Goal: Task Accomplishment & Management: Complete application form

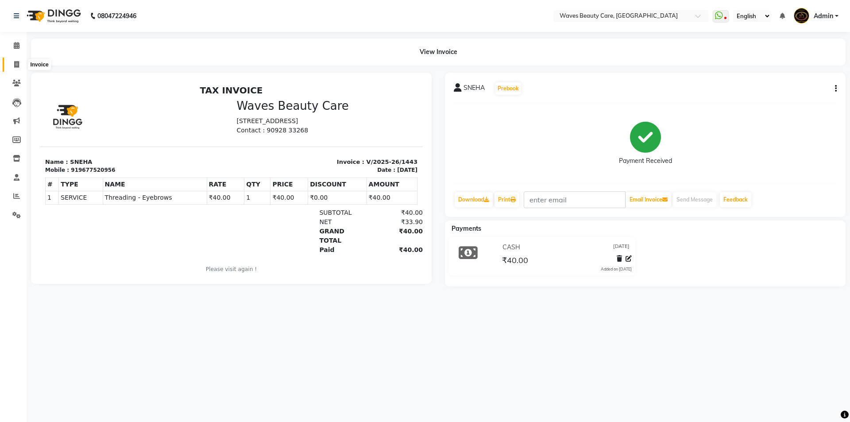
click at [14, 68] on span at bounding box center [17, 65] width 16 height 10
select select "service"
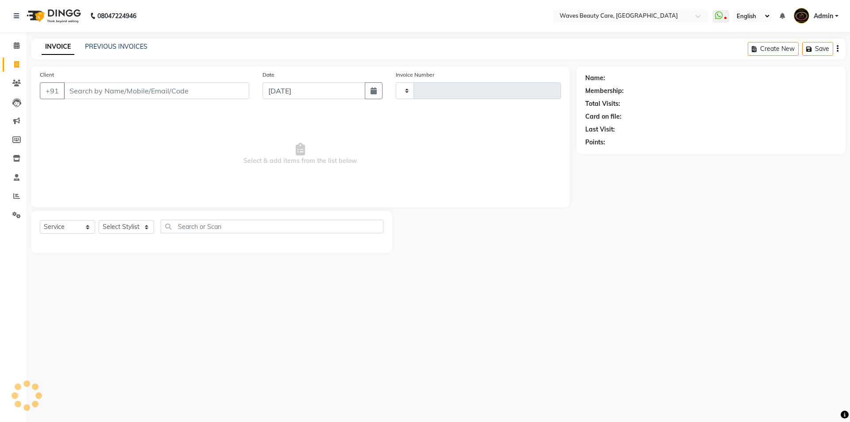
type input "1444"
select select "5946"
click at [110, 49] on link "PREVIOUS INVOICES" at bounding box center [116, 47] width 62 height 8
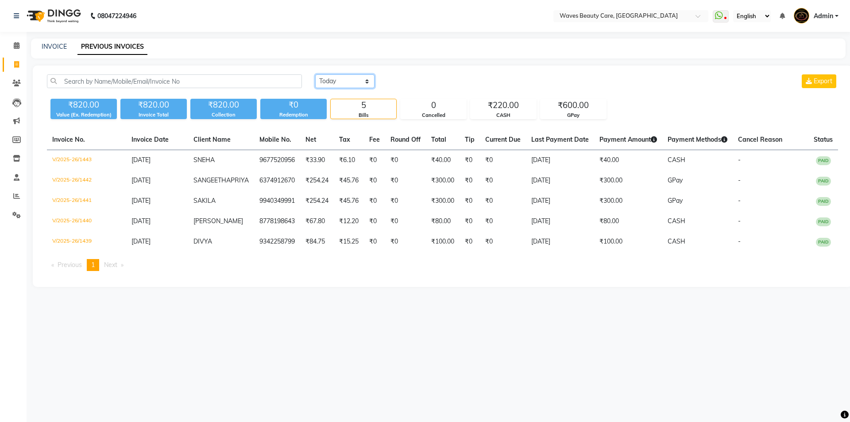
click at [322, 82] on select "[DATE] [DATE] Custom Range" at bounding box center [344, 81] width 59 height 14
select select "[DATE]"
click at [315, 74] on select "[DATE] [DATE] Custom Range" at bounding box center [344, 81] width 59 height 14
click at [341, 82] on select "[DATE] [DATE] Custom Range" at bounding box center [344, 81] width 59 height 14
click at [315, 74] on select "[DATE] [DATE] Custom Range" at bounding box center [344, 81] width 59 height 14
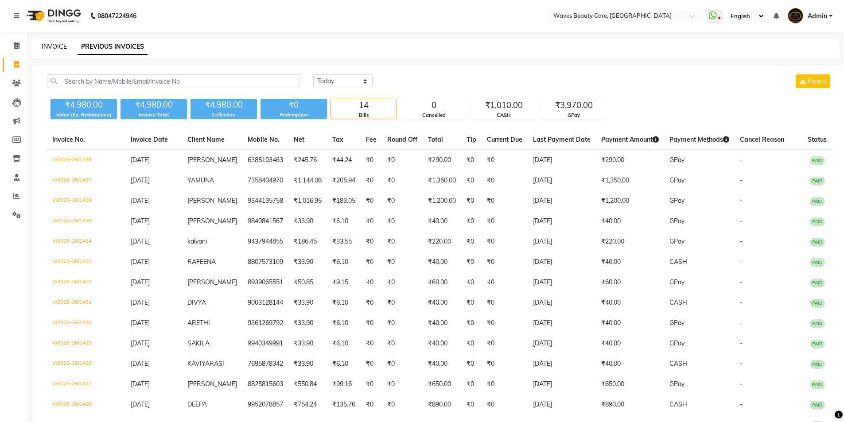
click at [64, 46] on link "INVOICE" at bounding box center [54, 47] width 25 height 8
select select "service"
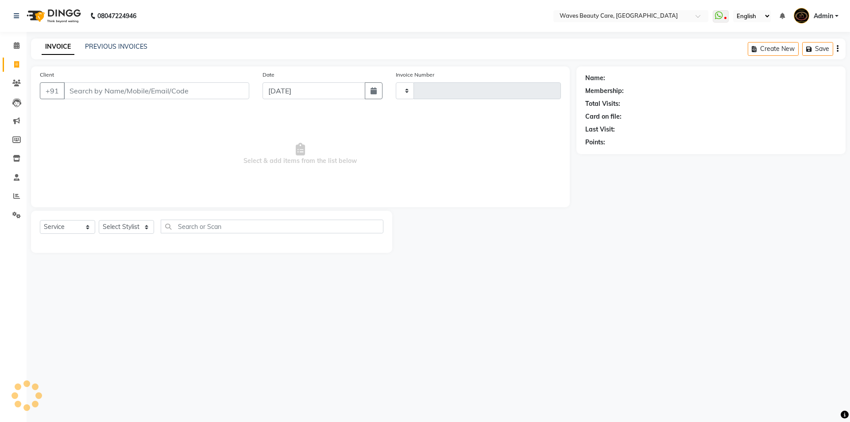
click at [130, 93] on input "Client" at bounding box center [157, 90] width 186 height 17
type input "1444"
select select "5946"
click at [136, 91] on input "Client" at bounding box center [157, 90] width 186 height 17
type input "9500529794"
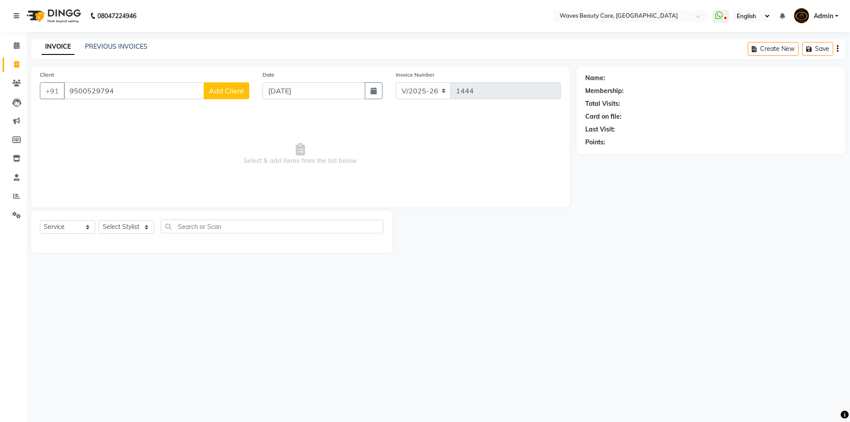
click at [243, 93] on span "Add Client" at bounding box center [226, 90] width 35 height 9
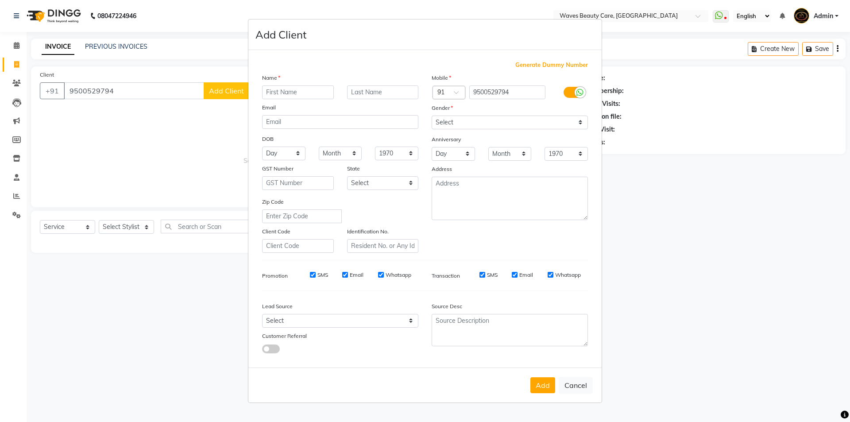
drag, startPoint x: 313, startPoint y: 92, endPoint x: 318, endPoint y: 91, distance: 5.4
click at [315, 91] on input "text" at bounding box center [298, 92] width 72 height 14
type input "[PERSON_NAME]"
click at [521, 119] on select "Select [DEMOGRAPHIC_DATA] [DEMOGRAPHIC_DATA] Other Prefer Not To Say" at bounding box center [510, 123] width 156 height 14
select select "[DEMOGRAPHIC_DATA]"
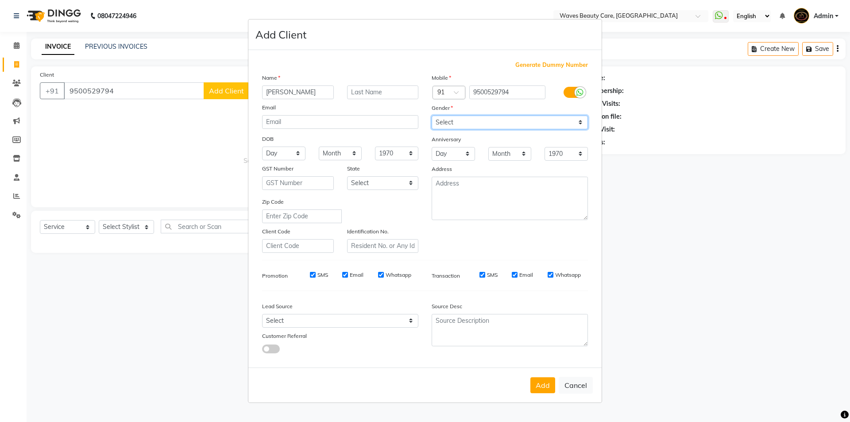
click at [432, 116] on select "Select [DEMOGRAPHIC_DATA] [DEMOGRAPHIC_DATA] Other Prefer Not To Say" at bounding box center [510, 123] width 156 height 14
click at [546, 384] on button "Add" at bounding box center [543, 385] width 25 height 16
click at [116, 225] on ngb-modal-window "Add Client Generate Dummy Number Name [PERSON_NAME] Email DOB Day 01 02 03 04 0…" at bounding box center [425, 211] width 850 height 422
click at [146, 229] on ngb-modal-window "Add Client Generate Dummy Number Name [PERSON_NAME] Email DOB Day 01 02 03 04 0…" at bounding box center [425, 211] width 850 height 422
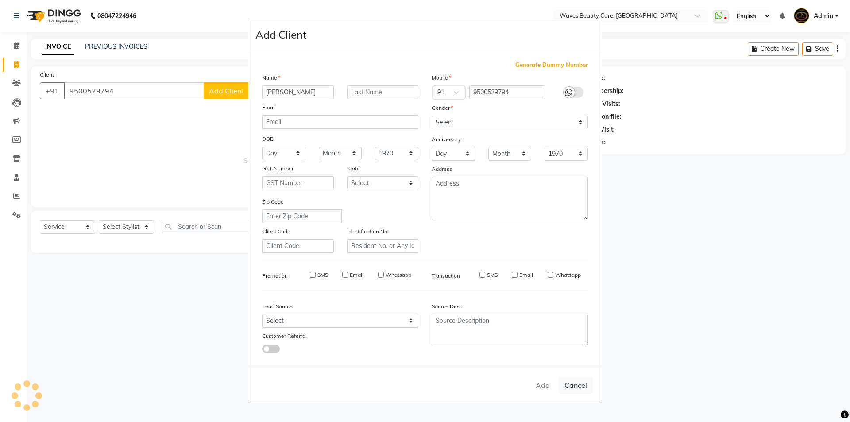
select select
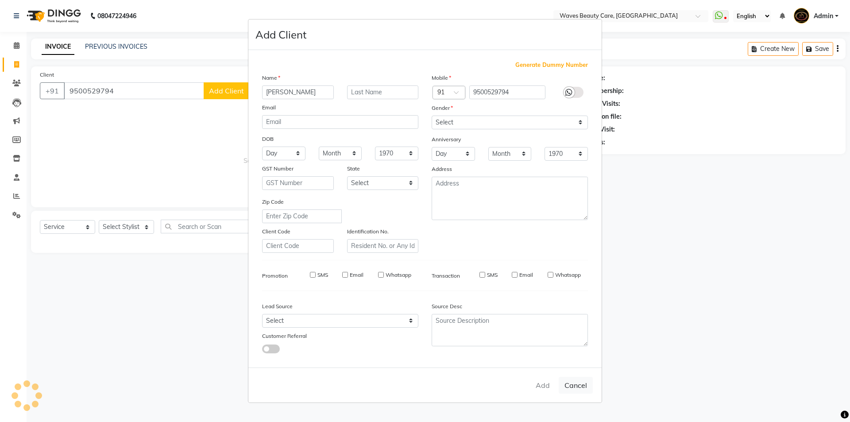
select select
checkbox input "false"
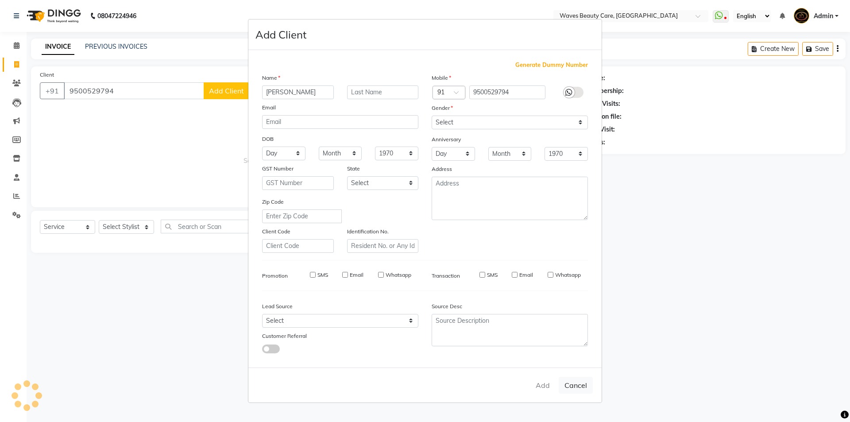
checkbox input "false"
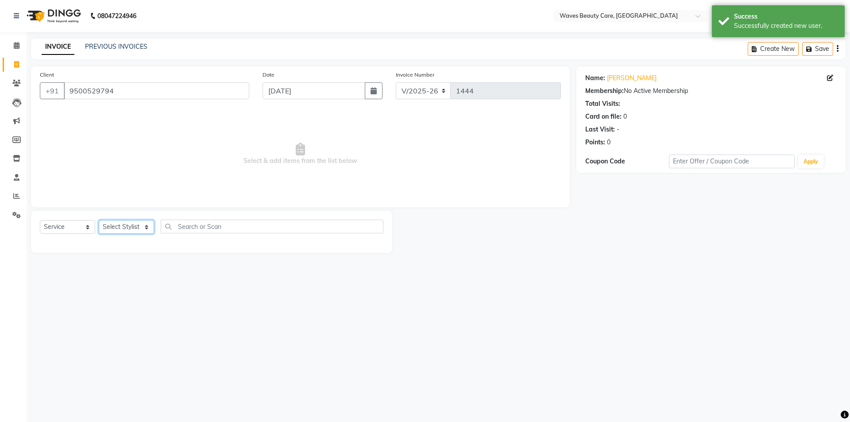
click at [146, 229] on select "Select Stylist ANJU DIVYA Yoganandhi [PERSON_NAME]" at bounding box center [126, 227] width 55 height 14
select select "66638"
click at [99, 220] on select "Select Stylist ANJU DIVYA Yoganandhi [PERSON_NAME]" at bounding box center [126, 227] width 55 height 14
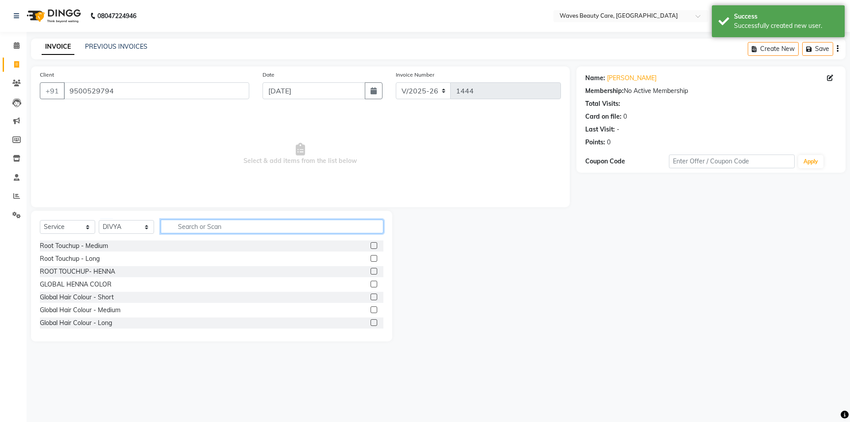
click at [214, 231] on input "text" at bounding box center [272, 227] width 223 height 14
type input "THREA"
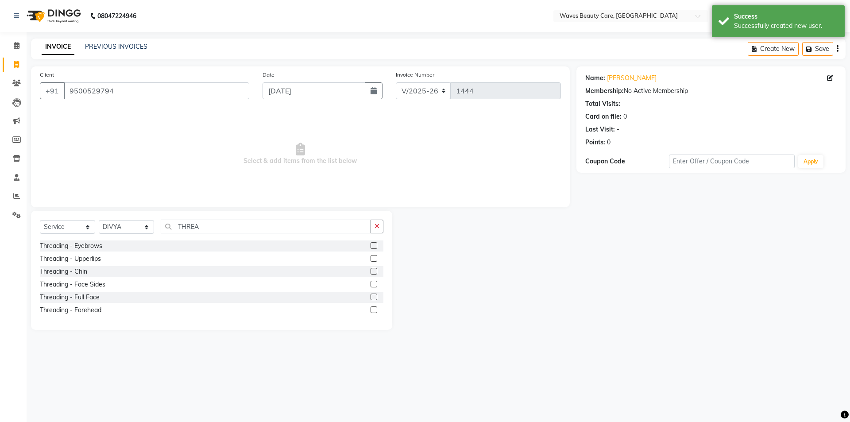
click at [374, 247] on label at bounding box center [374, 245] width 7 height 7
click at [374, 247] on input "checkbox" at bounding box center [374, 246] width 6 height 6
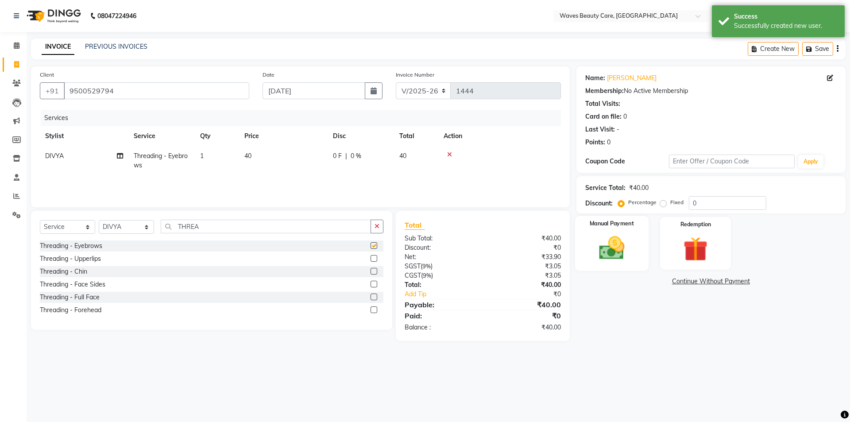
checkbox input "false"
click at [626, 234] on img at bounding box center [611, 247] width 41 height 29
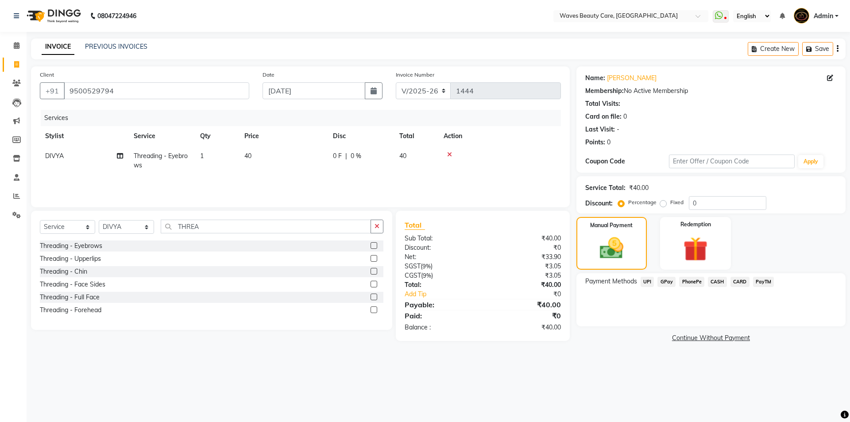
click at [667, 282] on span "GPay" at bounding box center [667, 282] width 18 height 10
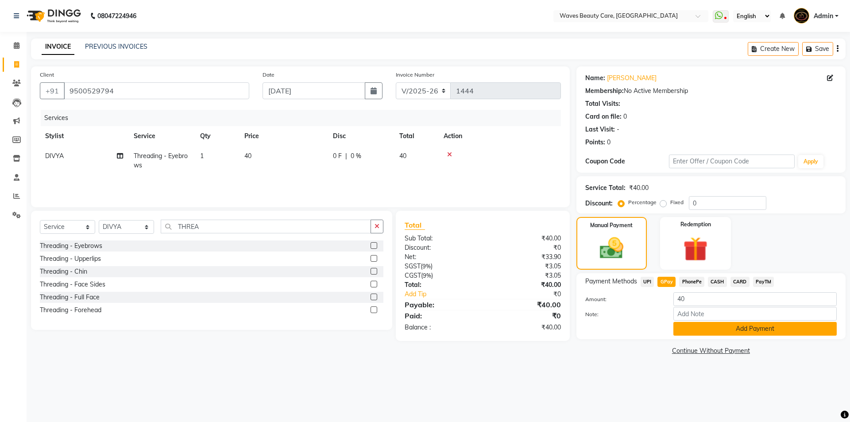
click at [693, 331] on button "Add Payment" at bounding box center [755, 329] width 163 height 14
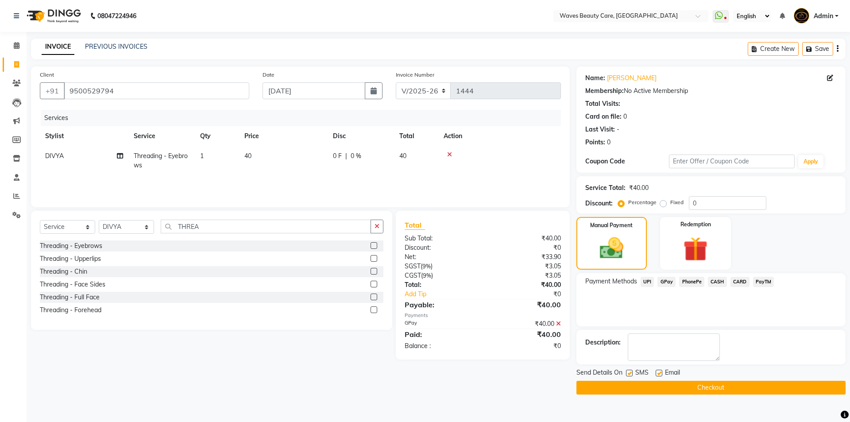
click at [686, 386] on button "Checkout" at bounding box center [711, 388] width 269 height 14
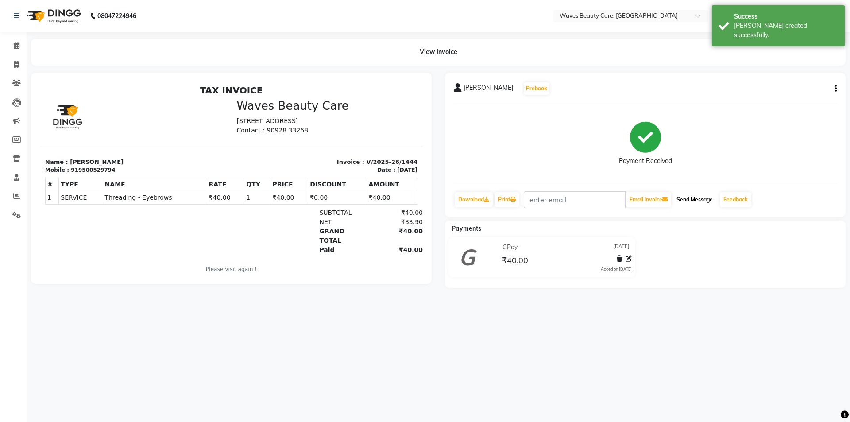
click at [710, 204] on button "Send Message" at bounding box center [694, 199] width 43 height 15
